Goal: Navigation & Orientation: Find specific page/section

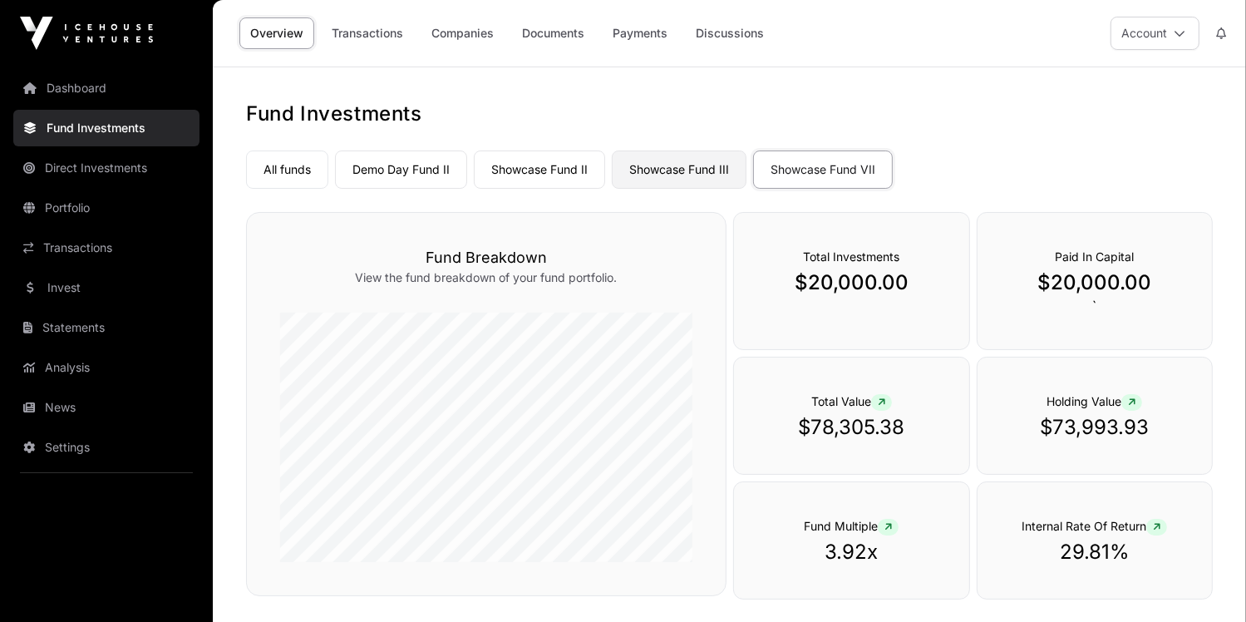
click at [704, 171] on link "Showcase Fund III" at bounding box center [679, 170] width 135 height 38
click at [575, 170] on link "Showcase Fund II" at bounding box center [539, 170] width 131 height 38
click at [422, 172] on link "Demo Day Fund II" at bounding box center [401, 170] width 132 height 38
click at [306, 174] on link "All funds" at bounding box center [287, 170] width 82 height 38
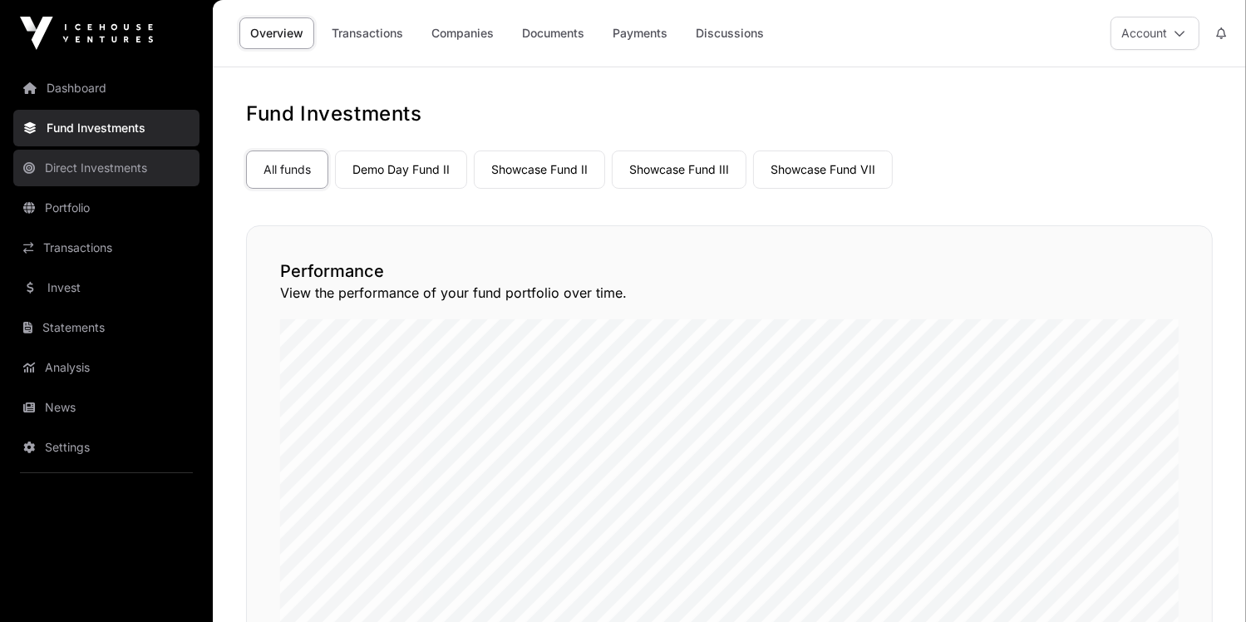
click at [143, 171] on link "Direct Investments" at bounding box center [106, 168] width 186 height 37
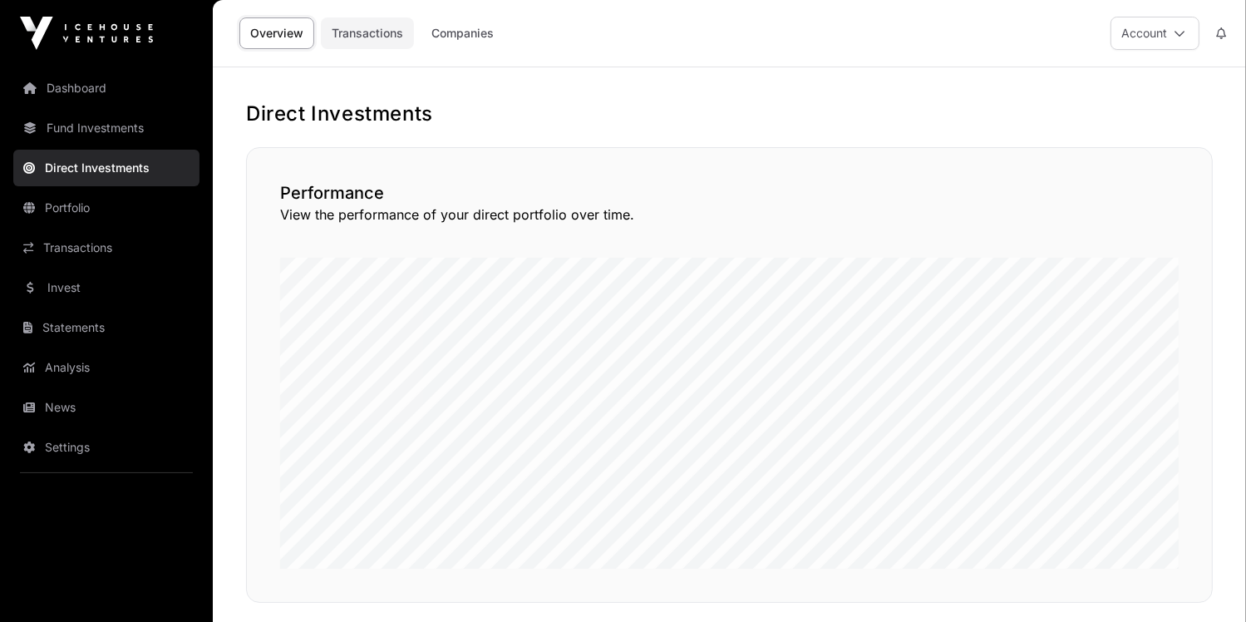
click at [367, 36] on link "Transactions" at bounding box center [367, 33] width 93 height 32
click at [452, 35] on link "Companies" at bounding box center [463, 33] width 84 height 32
